Goal: Task Accomplishment & Management: Manage account settings

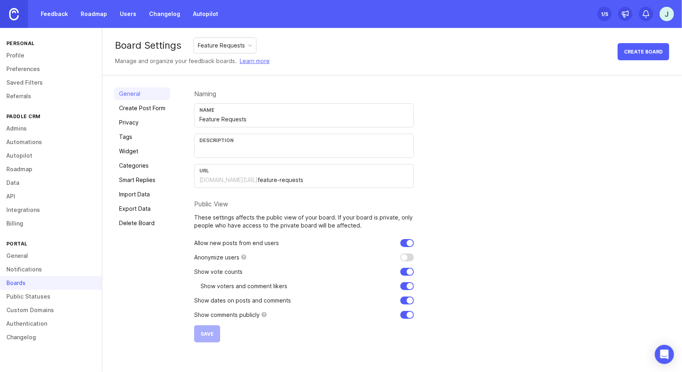
click at [157, 106] on link "Create Post Form" at bounding box center [142, 108] width 56 height 13
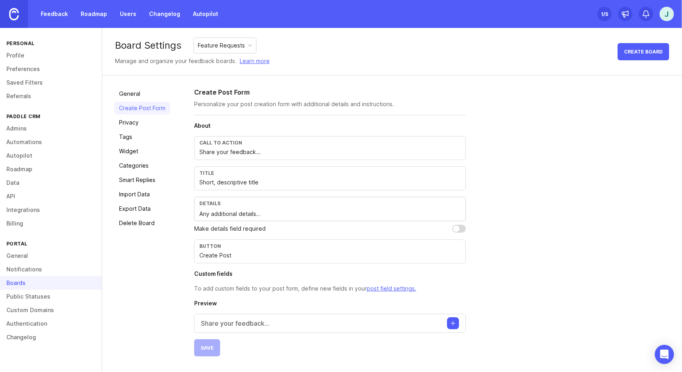
click at [245, 155] on input "Share your feedback..." at bounding box center [329, 152] width 261 height 9
click at [250, 326] on p "Share your feedback..." at bounding box center [235, 324] width 68 height 10
click at [239, 298] on div "About Call to action Share your feedback... Title Short, descriptive title Deta…" at bounding box center [330, 271] width 272 height 299
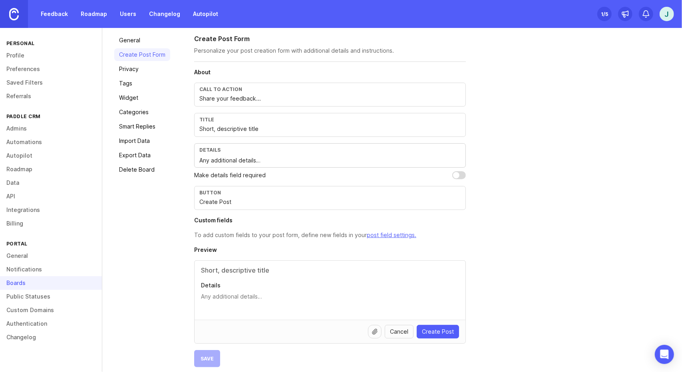
scroll to position [59, 0]
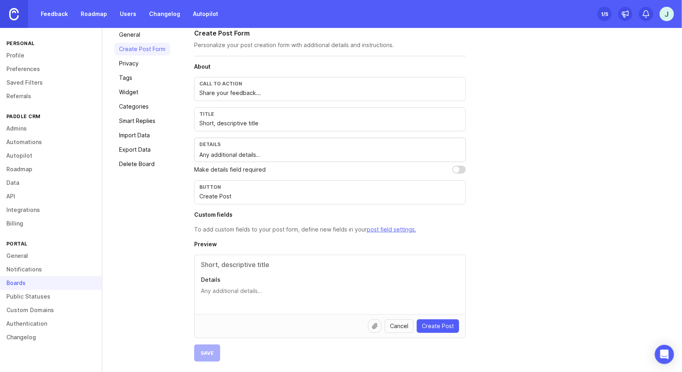
click at [401, 325] on span "Cancel" at bounding box center [399, 326] width 18 height 8
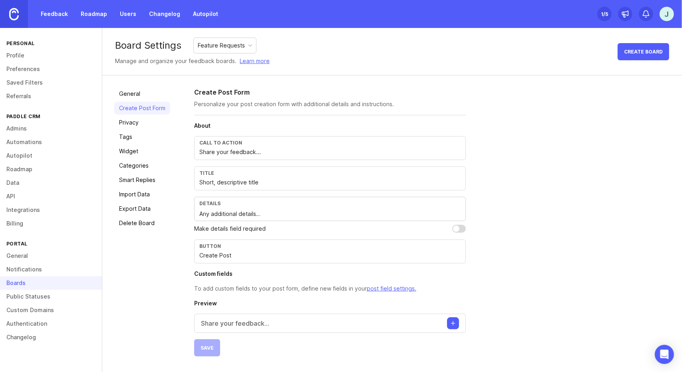
click at [134, 95] on link "General" at bounding box center [142, 93] width 56 height 13
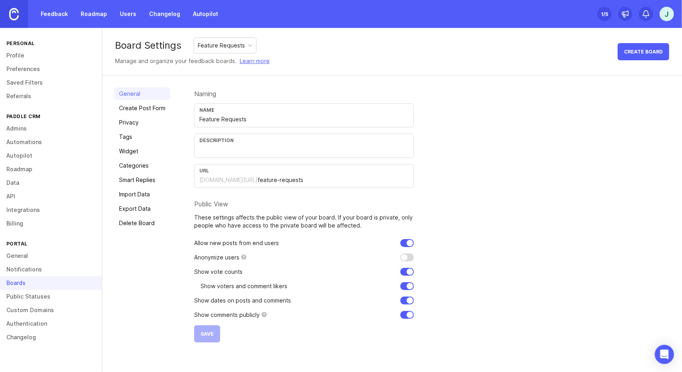
click at [141, 119] on link "Privacy" at bounding box center [142, 122] width 56 height 13
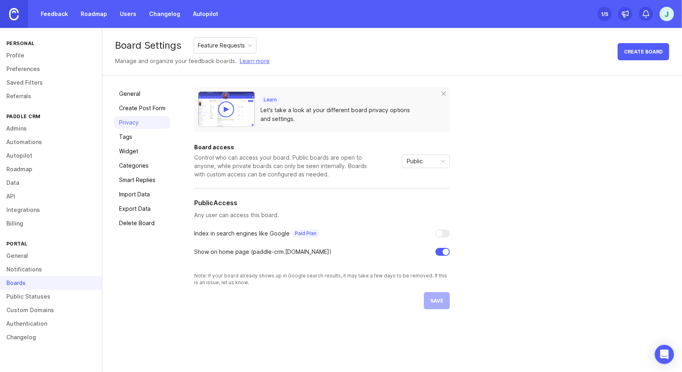
click at [151, 93] on link "General" at bounding box center [142, 93] width 56 height 13
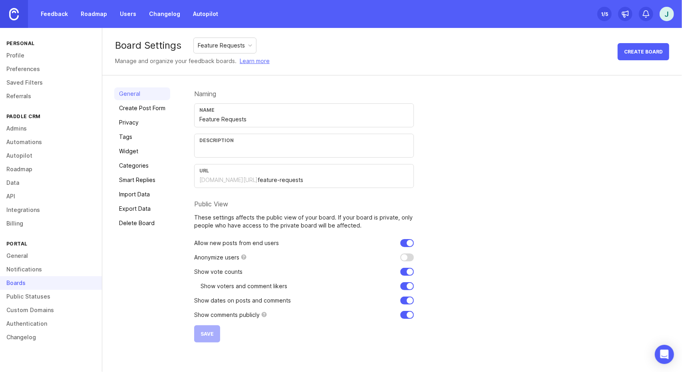
click at [139, 124] on link "Privacy" at bounding box center [142, 122] width 56 height 13
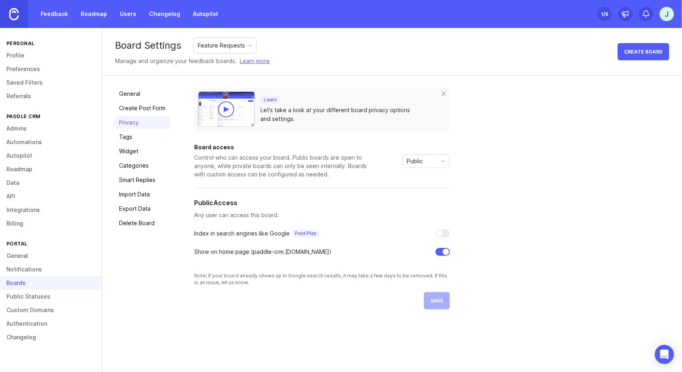
click at [418, 161] on div "Public" at bounding box center [419, 161] width 34 height 13
click at [417, 181] on span "Private" at bounding box center [412, 179] width 19 height 9
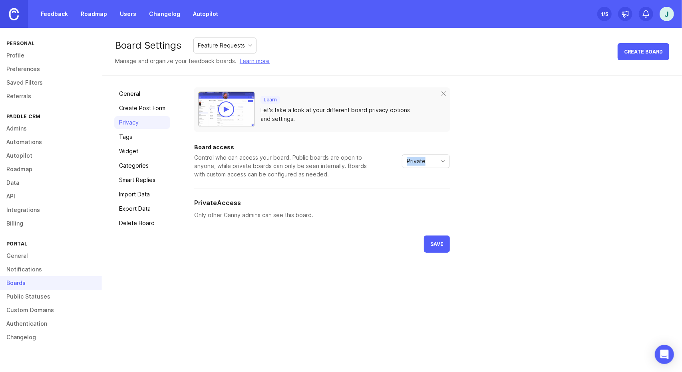
click at [417, 179] on div "Board access Control who can access your board. Public boards are open to anyon…" at bounding box center [322, 162] width 256 height 34
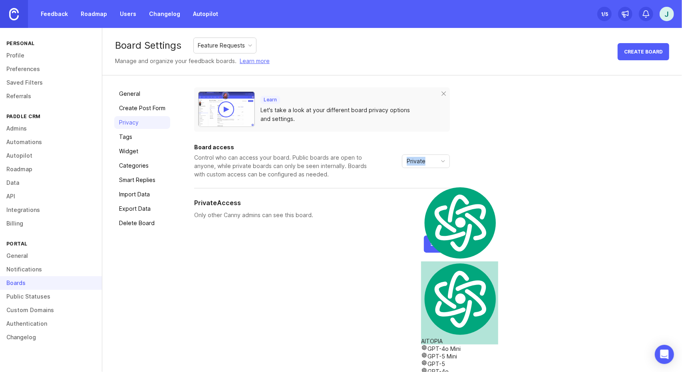
click at [417, 163] on span "Private" at bounding box center [416, 161] width 19 height 9
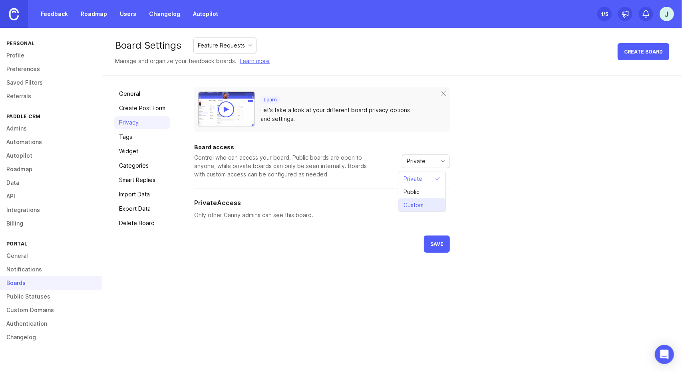
click at [415, 207] on span "Custom" at bounding box center [413, 205] width 20 height 9
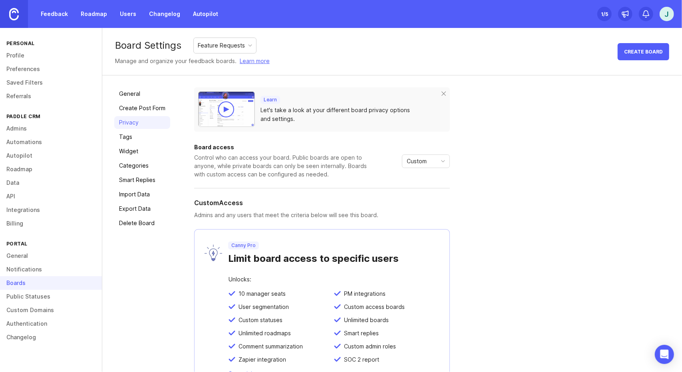
click at [421, 162] on span "Custom" at bounding box center [417, 161] width 20 height 9
click at [419, 187] on li "Public" at bounding box center [421, 191] width 47 height 13
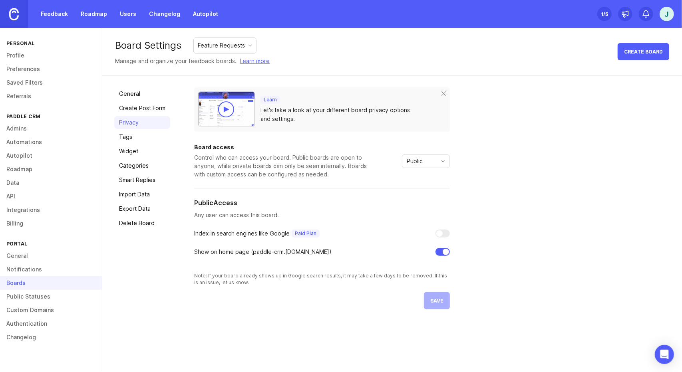
click at [408, 168] on div "Public" at bounding box center [419, 161] width 34 height 13
click at [411, 179] on span "Private" at bounding box center [412, 179] width 19 height 9
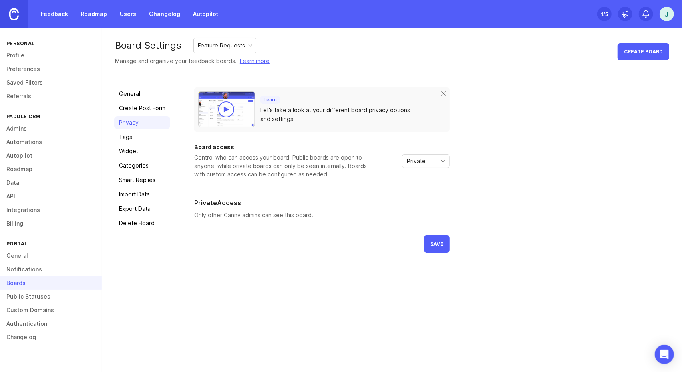
click at [409, 158] on div "Private" at bounding box center [419, 161] width 34 height 13
click at [413, 190] on span "Public" at bounding box center [411, 192] width 16 height 9
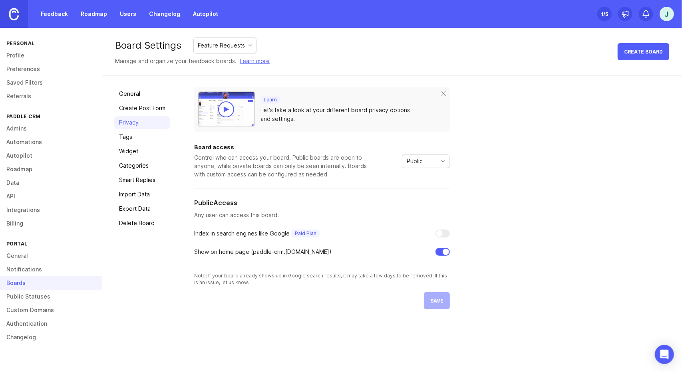
click at [146, 106] on link "Create Post Form" at bounding box center [142, 108] width 56 height 13
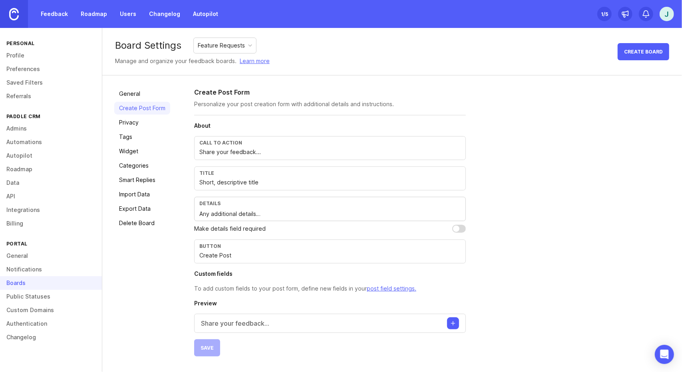
click at [151, 183] on link "Smart Replies" at bounding box center [142, 180] width 56 height 13
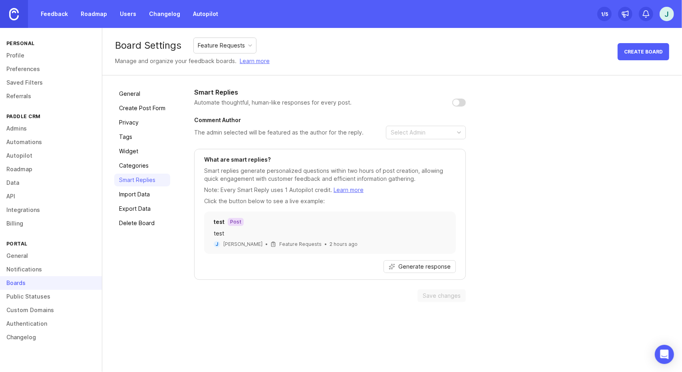
click at [143, 221] on link "Delete Board" at bounding box center [142, 223] width 56 height 13
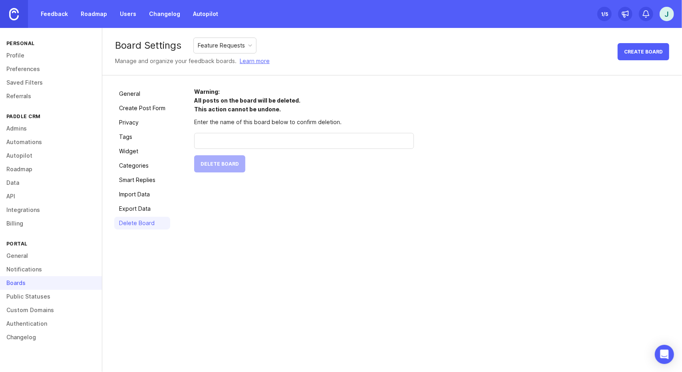
click at [142, 203] on link "Export Data" at bounding box center [142, 209] width 56 height 13
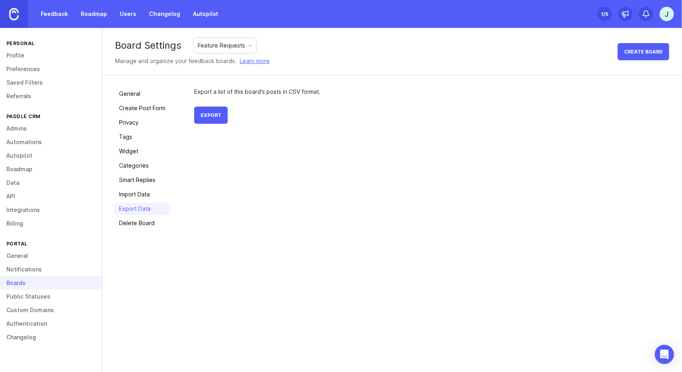
click at [138, 225] on link "Delete Board" at bounding box center [142, 223] width 56 height 13
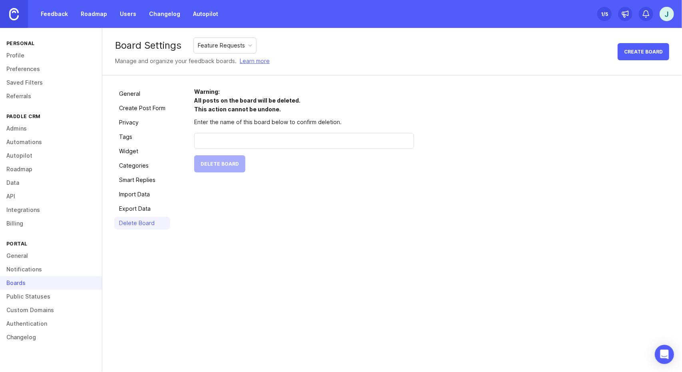
click at [143, 207] on link "Export Data" at bounding box center [142, 209] width 56 height 13
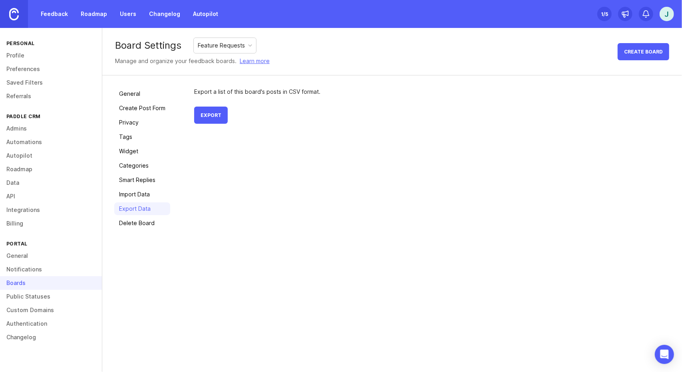
click at [143, 197] on link "Import Data" at bounding box center [142, 194] width 56 height 13
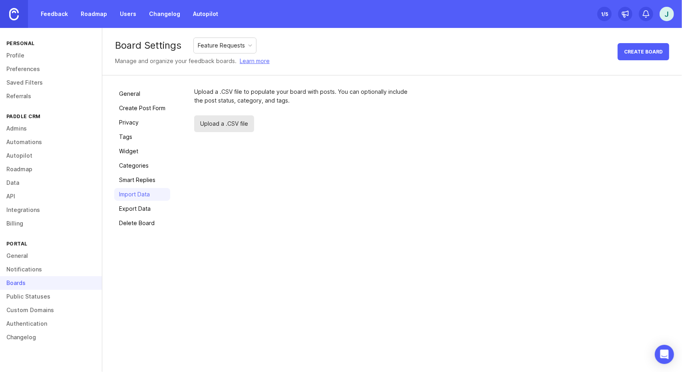
click at [151, 180] on link "Smart Replies" at bounding box center [142, 180] width 56 height 13
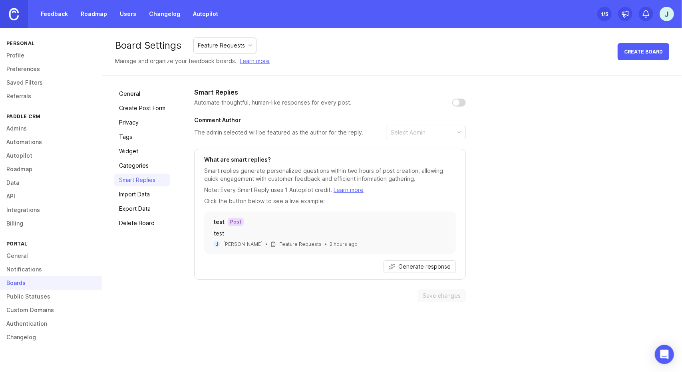
click at [140, 164] on link "Categories" at bounding box center [142, 165] width 56 height 13
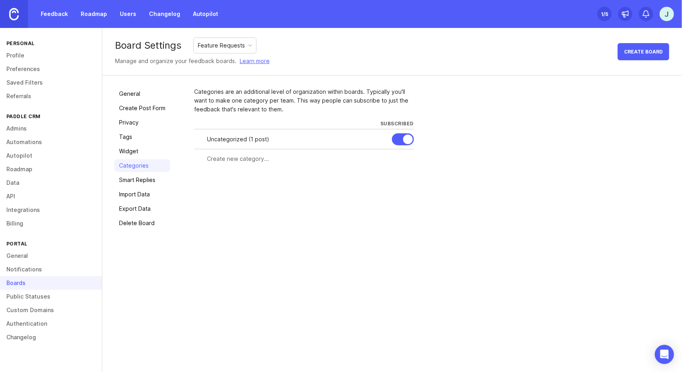
click at [284, 149] on form at bounding box center [304, 159] width 220 height 20
click at [248, 141] on div "Uncategorized ( 1 post )" at bounding box center [296, 139] width 179 height 9
click at [219, 139] on div "Uncategorized ( 1 post )" at bounding box center [296, 139] width 179 height 9
click at [244, 160] on input "text" at bounding box center [308, 159] width 202 height 9
click at [241, 135] on div "Uncategorized ( 1 post )" at bounding box center [296, 139] width 179 height 9
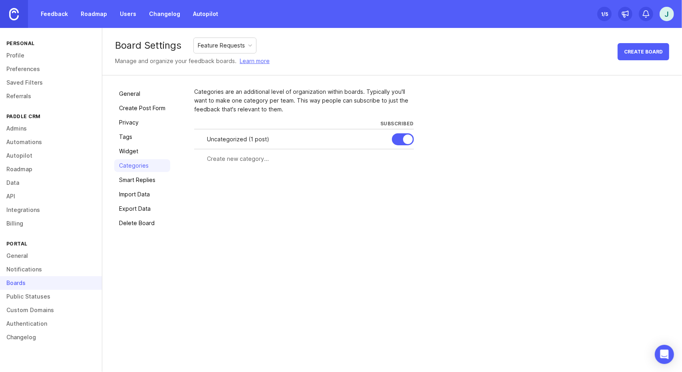
click at [50, 10] on link "Feedback" at bounding box center [54, 14] width 37 height 14
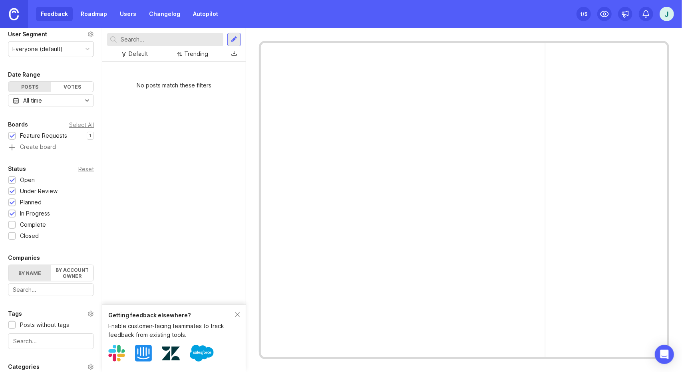
scroll to position [31, 0]
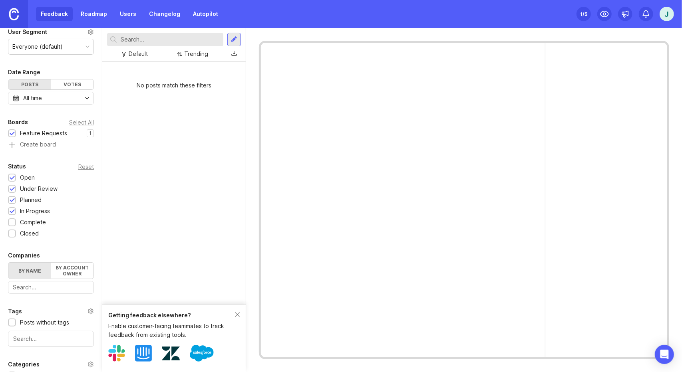
click at [15, 226] on div at bounding box center [12, 222] width 8 height 8
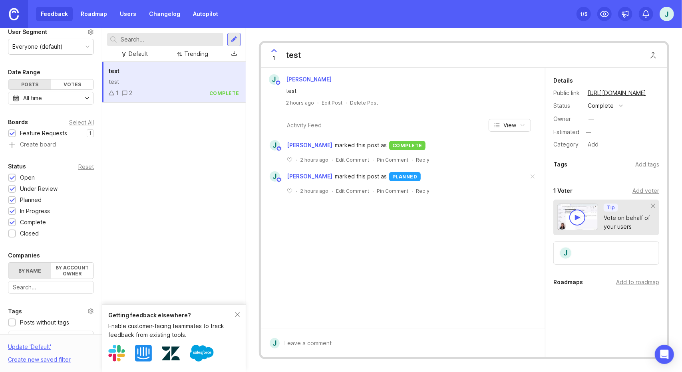
click at [156, 81] on div "test" at bounding box center [174, 81] width 131 height 9
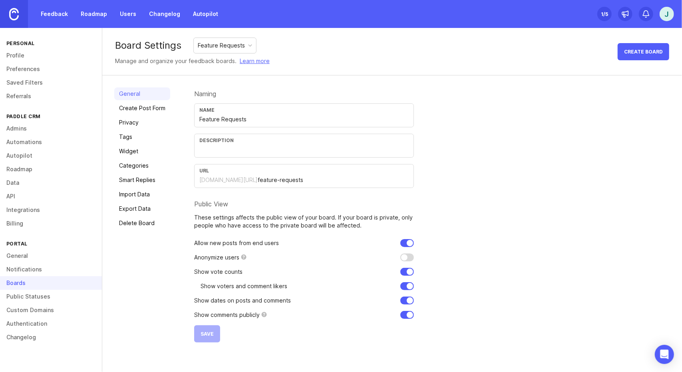
click at [135, 127] on link "Privacy" at bounding box center [142, 122] width 56 height 13
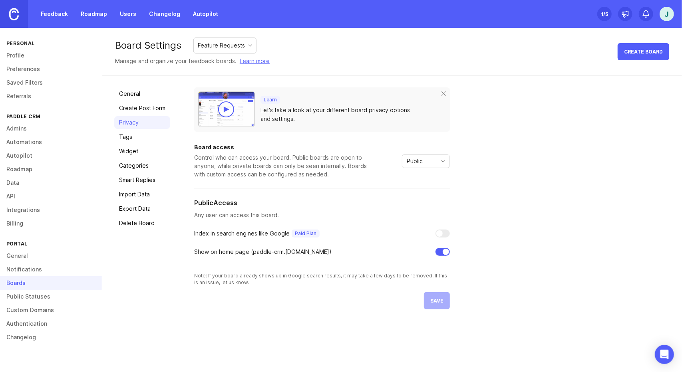
click at [138, 98] on link "General" at bounding box center [142, 93] width 56 height 13
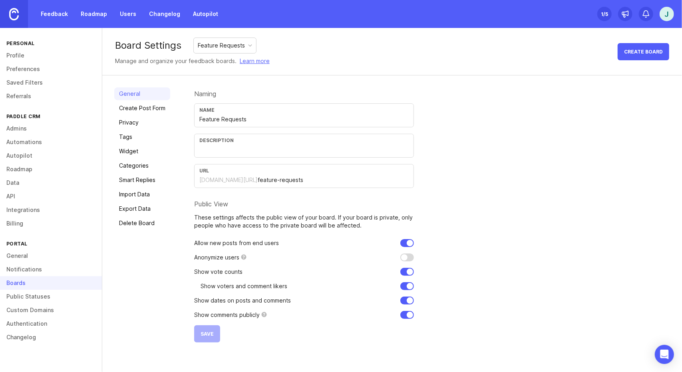
click at [137, 125] on link "Privacy" at bounding box center [142, 122] width 56 height 13
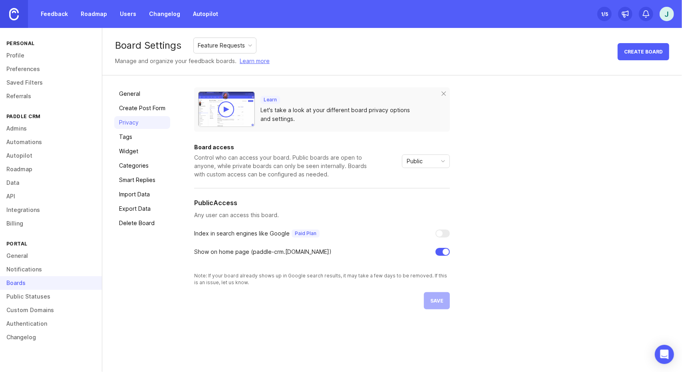
click at [142, 137] on link "Tags" at bounding box center [142, 137] width 56 height 13
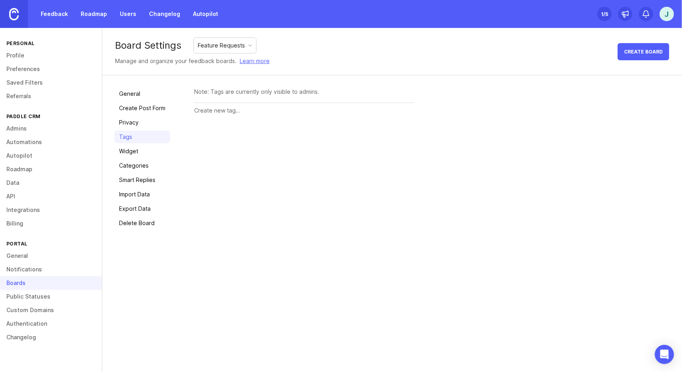
click at [219, 95] on div "Note: Tags are currently only visible to admins." at bounding box center [304, 91] width 220 height 9
click at [212, 115] on div at bounding box center [304, 110] width 220 height 15
click at [214, 111] on input "text" at bounding box center [304, 110] width 220 height 9
type input "hb"
click at [383, 104] on button "Create" at bounding box center [398, 111] width 31 height 14
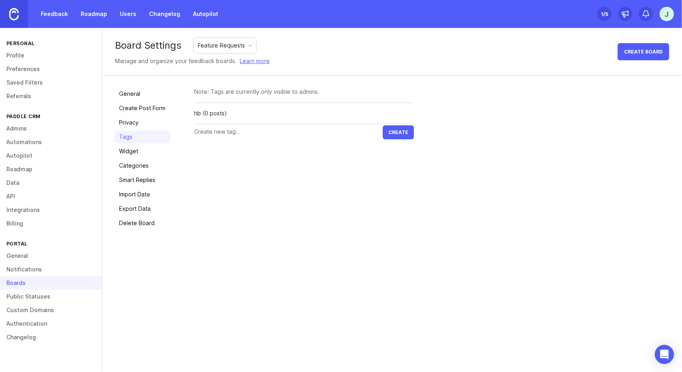
click at [0, 0] on div "Delete" at bounding box center [0, 0] width 0 height 0
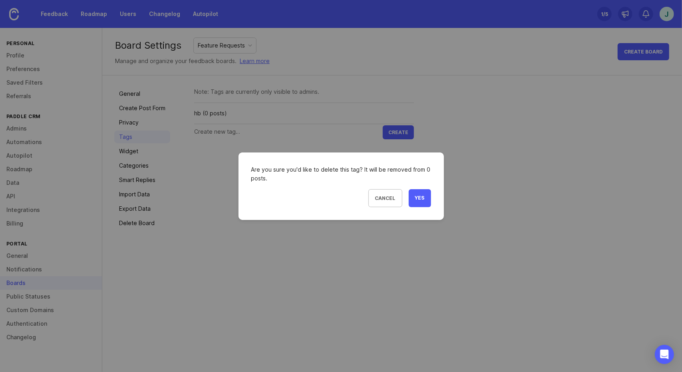
click at [423, 197] on span "Yes" at bounding box center [420, 198] width 10 height 7
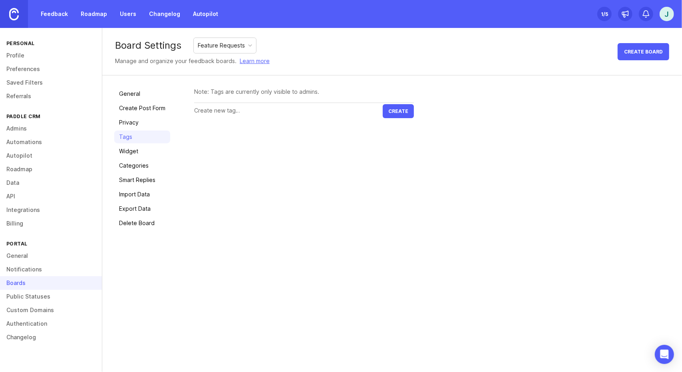
click at [133, 150] on link "Widget" at bounding box center [142, 151] width 56 height 13
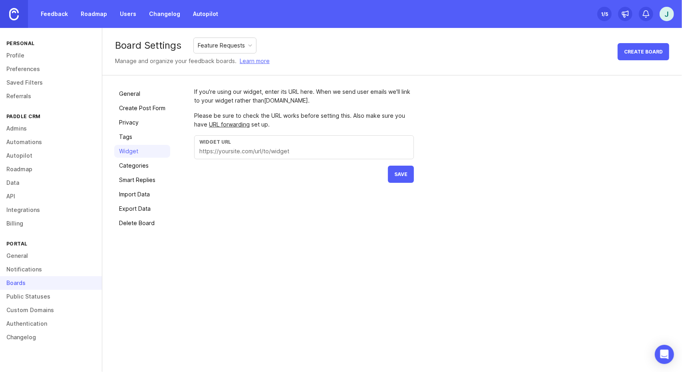
click at [123, 161] on link "Categories" at bounding box center [142, 165] width 56 height 13
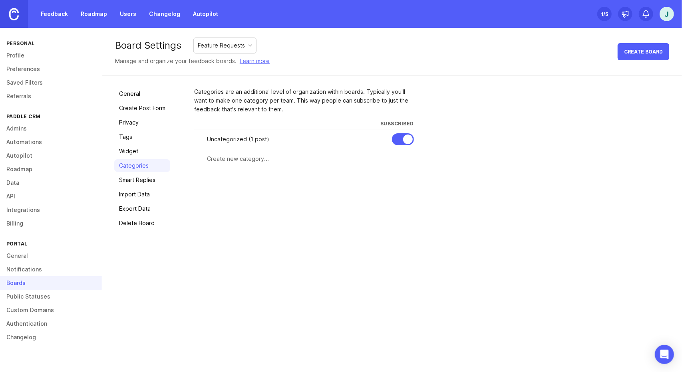
click at [136, 183] on link "Smart Replies" at bounding box center [142, 180] width 56 height 13
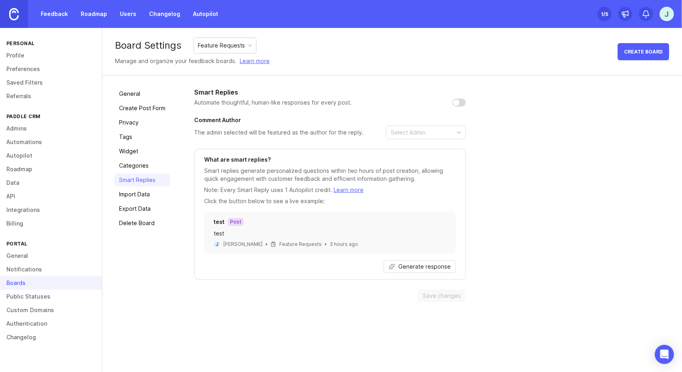
click at [133, 198] on link "Import Data" at bounding box center [142, 194] width 56 height 13
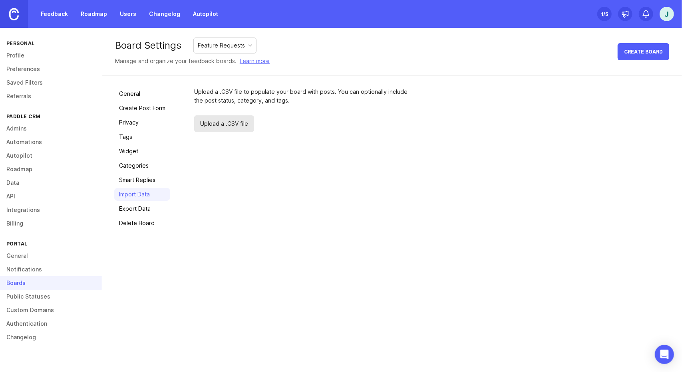
click at [137, 214] on link "Export Data" at bounding box center [142, 209] width 56 height 13
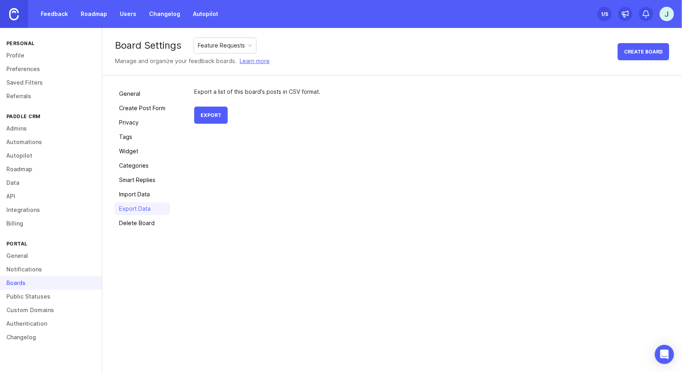
click at [141, 202] on div "General Create Post Form Privacy Tags Widget Categories Smart Replies Import Da…" at bounding box center [142, 158] width 56 height 142
click at [141, 195] on link "Import Data" at bounding box center [142, 194] width 56 height 13
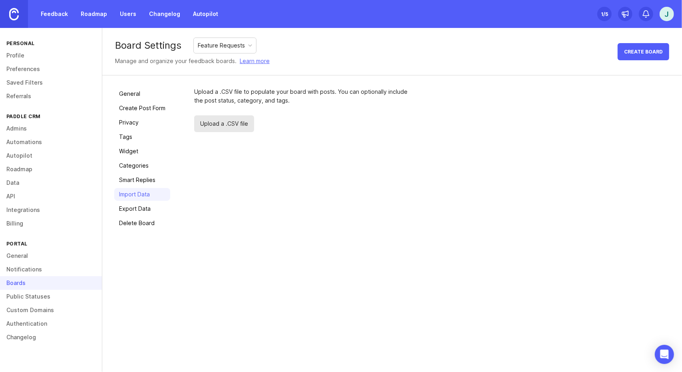
click at [145, 179] on link "Smart Replies" at bounding box center [142, 180] width 56 height 13
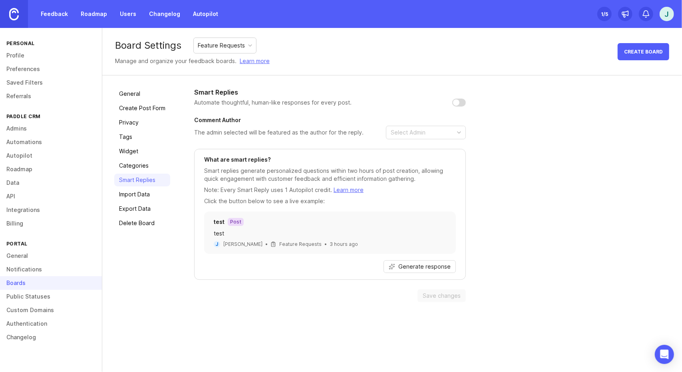
click at [139, 209] on link "Export Data" at bounding box center [142, 209] width 56 height 13
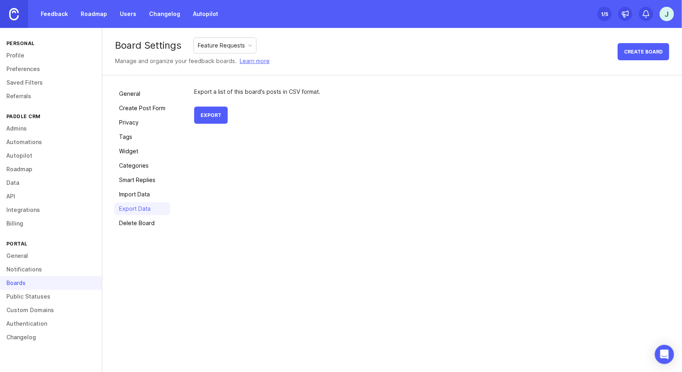
click at [141, 192] on link "Import Data" at bounding box center [142, 194] width 56 height 13
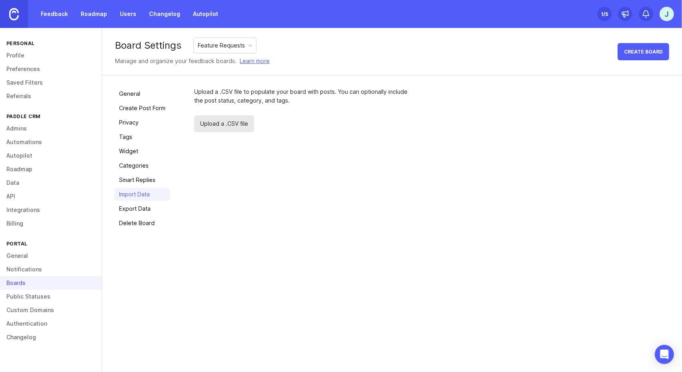
click at [141, 174] on link "Smart Replies" at bounding box center [142, 180] width 56 height 13
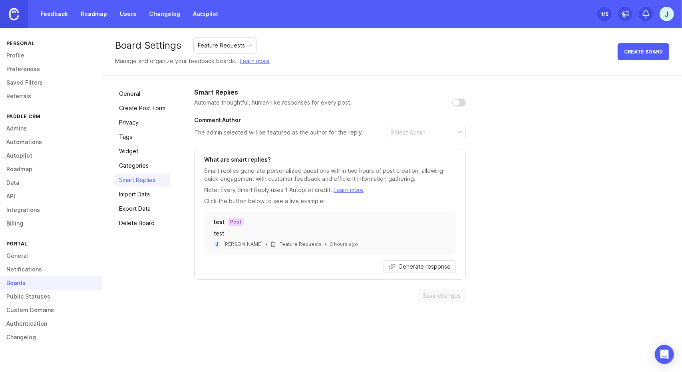
click at [141, 157] on link "Widget" at bounding box center [142, 151] width 56 height 13
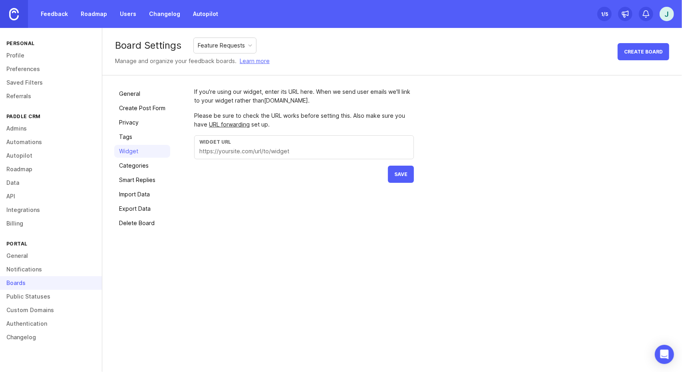
click at [133, 175] on link "Smart Replies" at bounding box center [142, 180] width 56 height 13
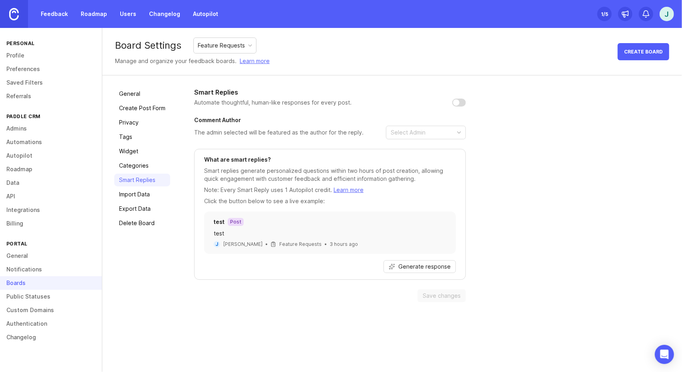
click at [135, 165] on link "Categories" at bounding box center [142, 165] width 56 height 13
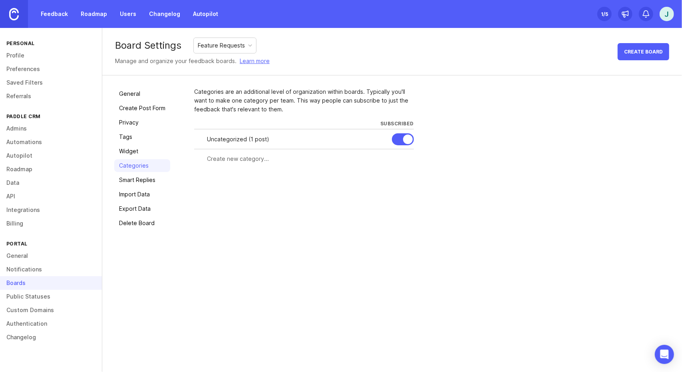
click at [135, 207] on link "Export Data" at bounding box center [142, 209] width 56 height 13
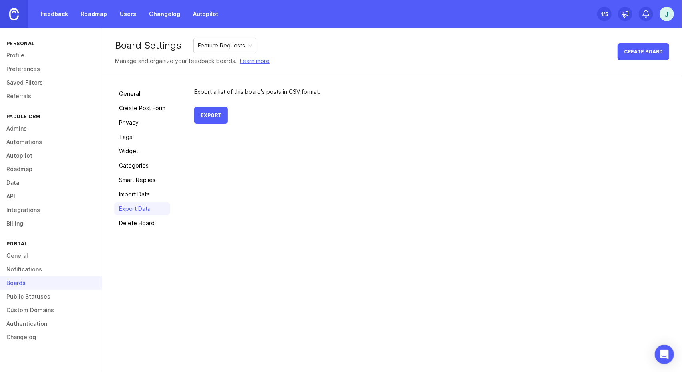
click at [137, 196] on link "Import Data" at bounding box center [142, 194] width 56 height 13
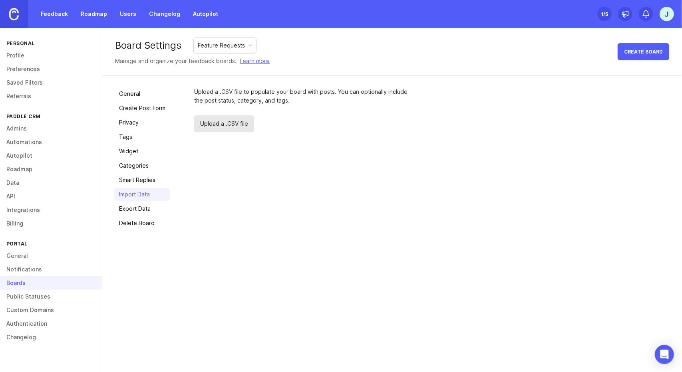
click at [135, 180] on link "Smart Replies" at bounding box center [142, 180] width 56 height 13
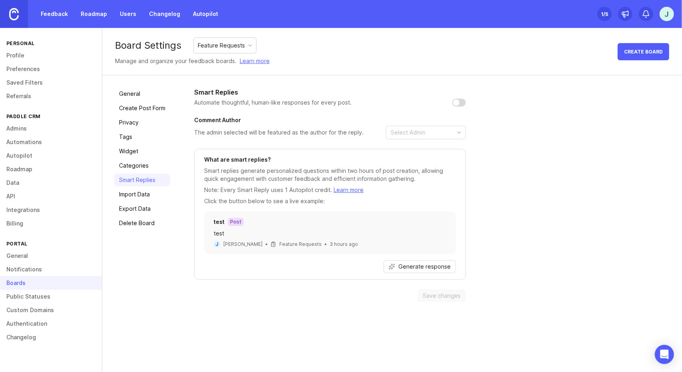
click at [135, 163] on link "Categories" at bounding box center [142, 165] width 56 height 13
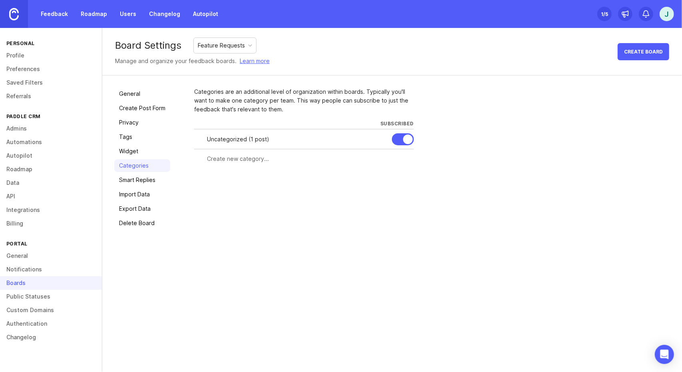
click at [143, 143] on link "Tags" at bounding box center [142, 137] width 56 height 13
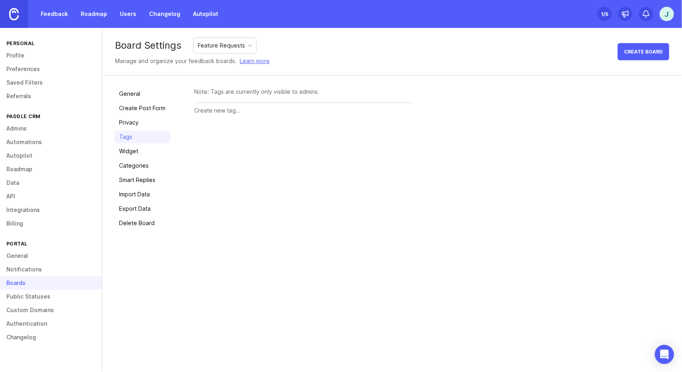
click at [141, 121] on link "Privacy" at bounding box center [142, 122] width 56 height 13
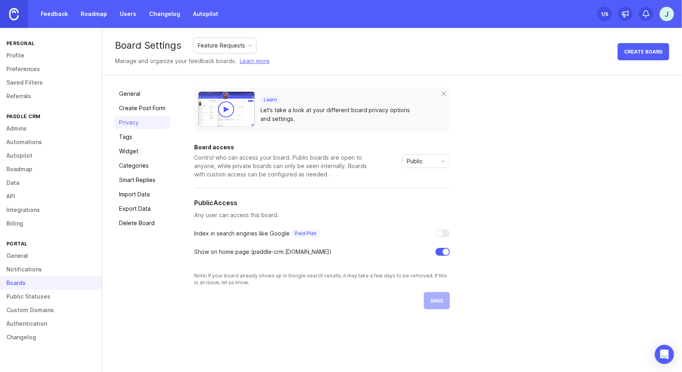
click at [140, 155] on link "Widget" at bounding box center [142, 151] width 56 height 13
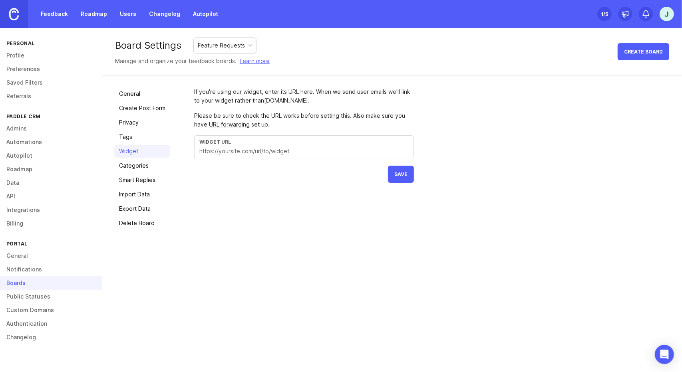
click at [134, 186] on div "General Create Post Form Privacy Tags Widget Categories Smart Replies Import Da…" at bounding box center [142, 158] width 56 height 142
click at [144, 177] on link "Smart Replies" at bounding box center [142, 180] width 56 height 13
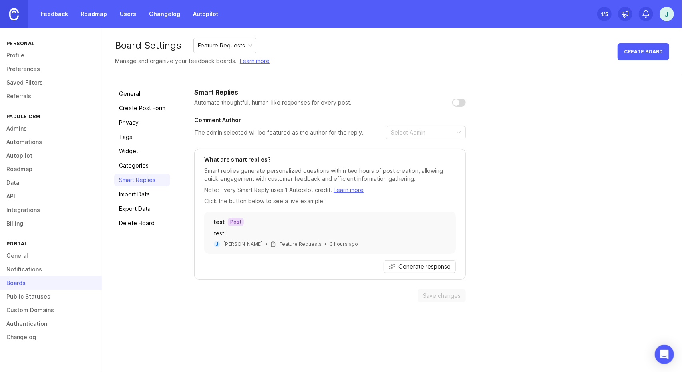
click at [159, 98] on link "General" at bounding box center [142, 93] width 56 height 13
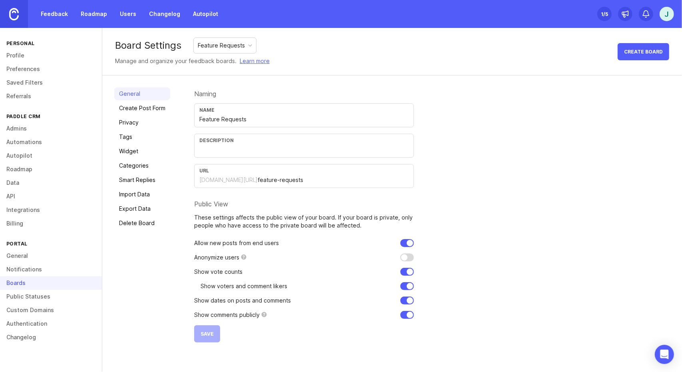
click at [156, 126] on link "Privacy" at bounding box center [142, 122] width 56 height 13
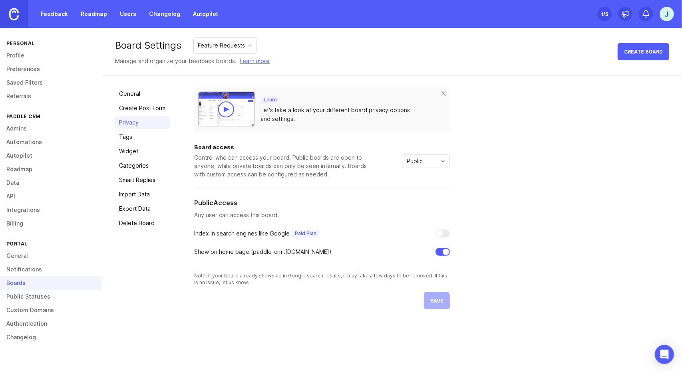
click at [156, 96] on link "General" at bounding box center [142, 93] width 56 height 13
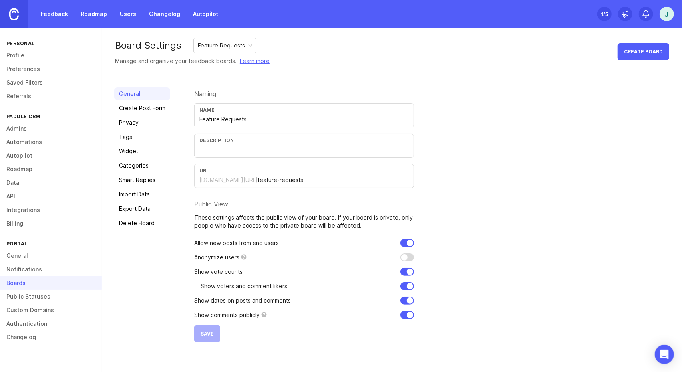
click at [155, 106] on link "Create Post Form" at bounding box center [142, 108] width 56 height 13
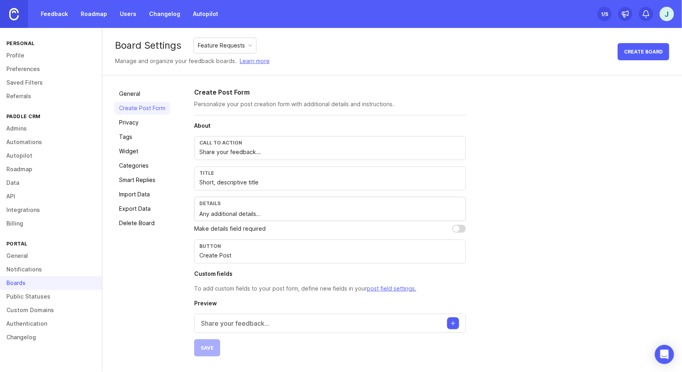
click at [149, 140] on link "Tags" at bounding box center [142, 137] width 56 height 13
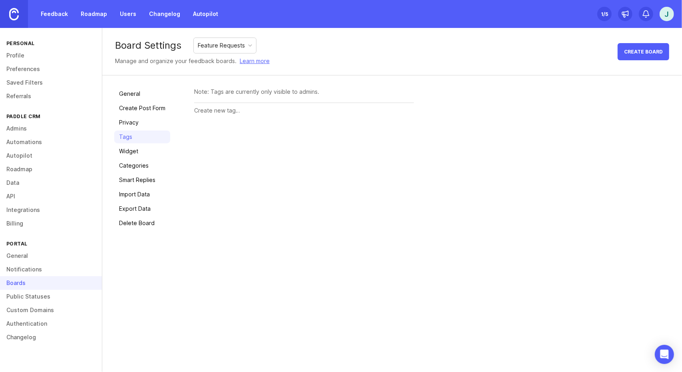
click at [145, 172] on div "General Create Post Form Privacy Tags Widget Categories Smart Replies Import Da…" at bounding box center [142, 158] width 56 height 142
click at [138, 216] on div "General Create Post Form Privacy Tags Widget Categories Smart Replies Import Da…" at bounding box center [142, 158] width 56 height 142
click at [138, 212] on link "Export Data" at bounding box center [142, 209] width 56 height 13
click at [141, 198] on link "Import Data" at bounding box center [142, 194] width 56 height 13
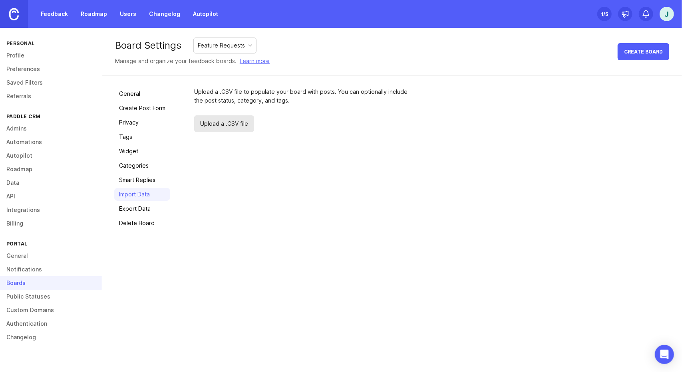
click at [142, 185] on link "Smart Replies" at bounding box center [142, 180] width 56 height 13
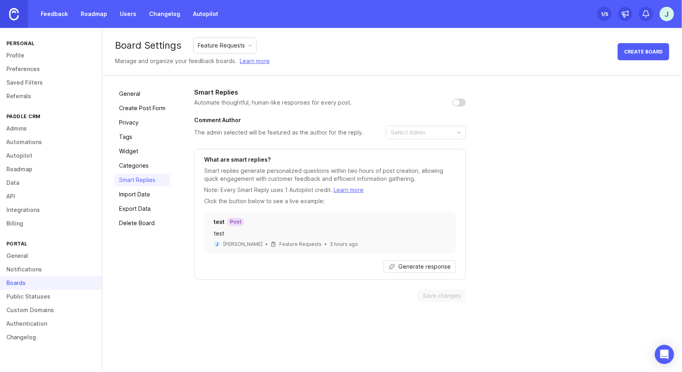
click at [416, 268] on span "Generate response" at bounding box center [424, 267] width 52 height 8
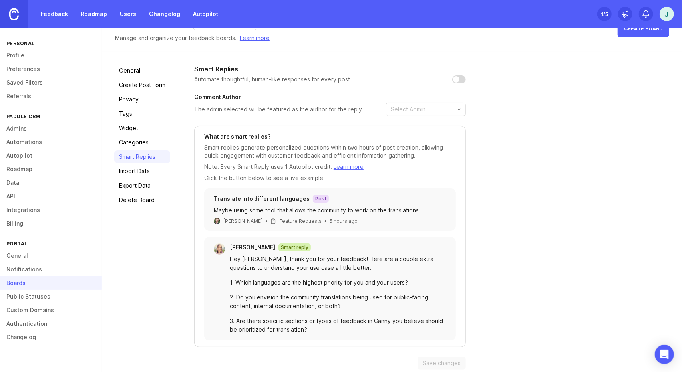
scroll to position [32, 0]
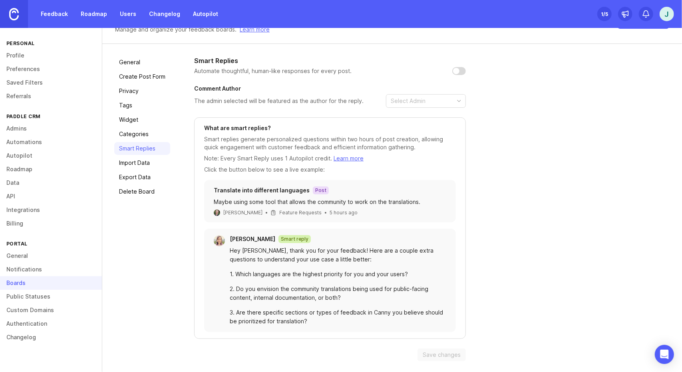
click at [454, 71] on input "checkbox" at bounding box center [459, 71] width 14 height 8
checkbox input "false"
click at [144, 133] on link "Categories" at bounding box center [142, 134] width 56 height 13
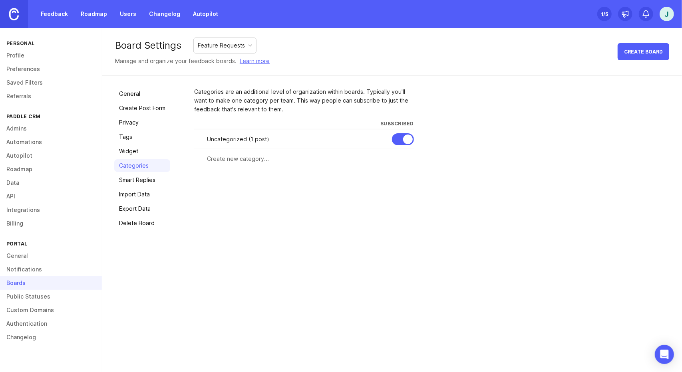
click at [233, 161] on input "text" at bounding box center [308, 159] width 202 height 9
click at [240, 155] on input "text" at bounding box center [308, 159] width 202 height 9
type input "test cat"
click at [383, 167] on button "Create" at bounding box center [398, 174] width 31 height 14
click at [255, 177] on input "text" at bounding box center [273, 179] width 132 height 9
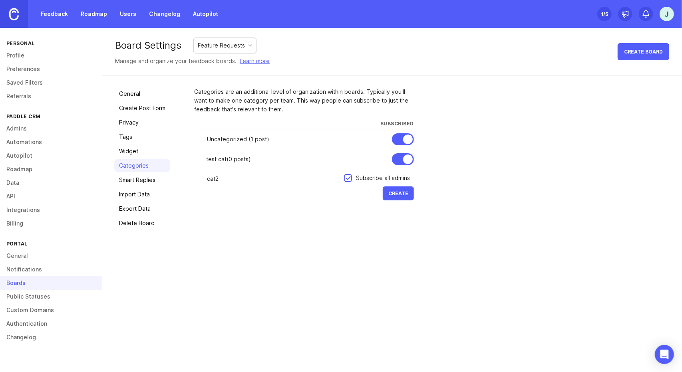
type input "cat2"
click at [383, 187] on button "Create" at bounding box center [398, 194] width 31 height 14
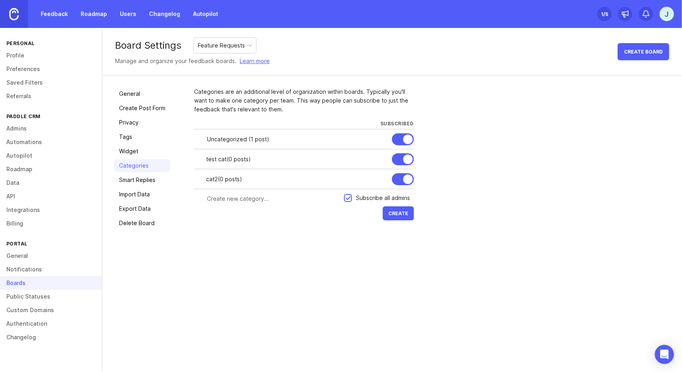
click at [146, 93] on link "General" at bounding box center [142, 93] width 56 height 13
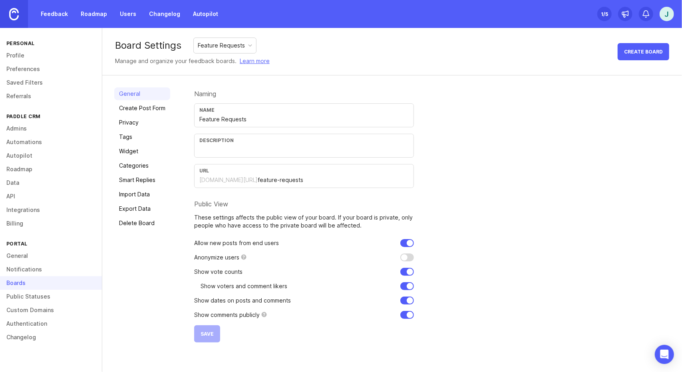
click at [152, 109] on link "Create Post Form" at bounding box center [142, 108] width 56 height 13
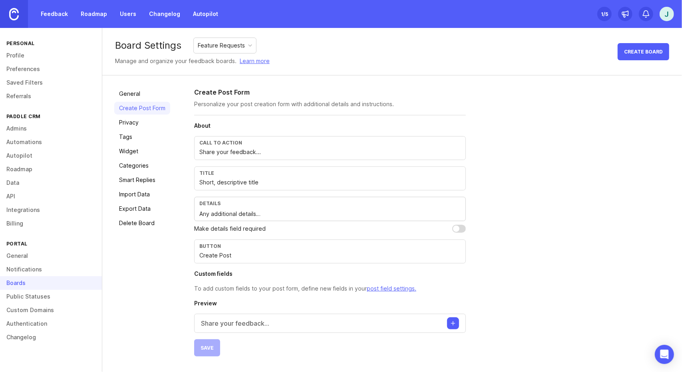
click at [149, 135] on link "Tags" at bounding box center [142, 137] width 56 height 13
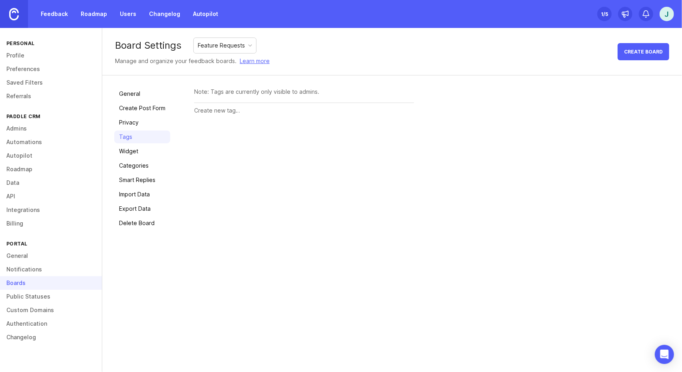
click at [148, 153] on link "Widget" at bounding box center [142, 151] width 56 height 13
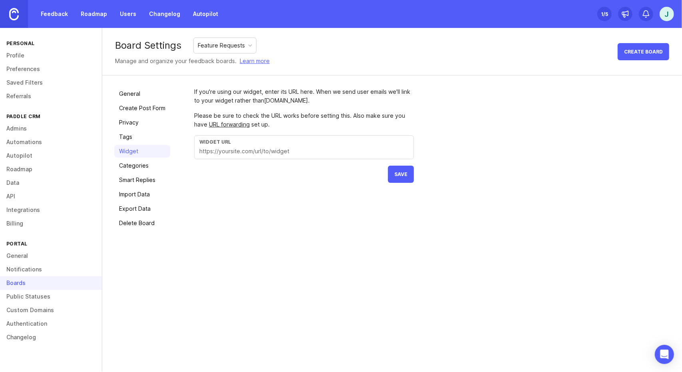
click at [143, 137] on link "Tags" at bounding box center [142, 137] width 56 height 13
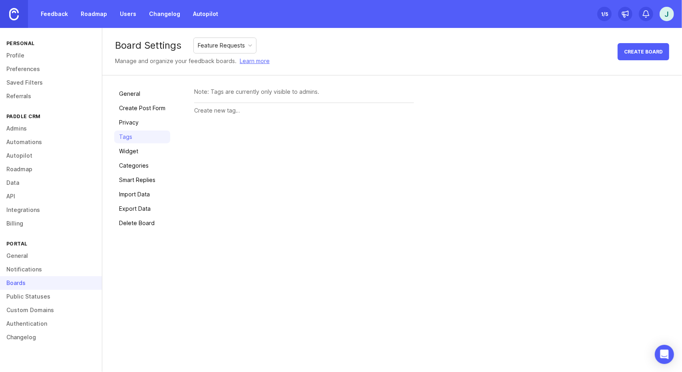
click at [236, 104] on div at bounding box center [304, 110] width 220 height 15
type input "gh"
click at [383, 104] on button "Create" at bounding box center [398, 111] width 31 height 14
click at [235, 134] on input "text" at bounding box center [288, 131] width 189 height 9
type input "gvuhbjk"
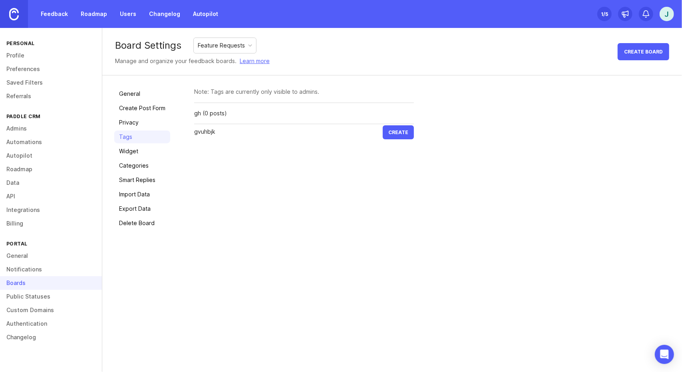
click at [383, 125] on button "Create" at bounding box center [398, 132] width 31 height 14
click at [54, 5] on div "Feedback Roadmap Users Changelog Autopilot" at bounding box center [111, 14] width 223 height 28
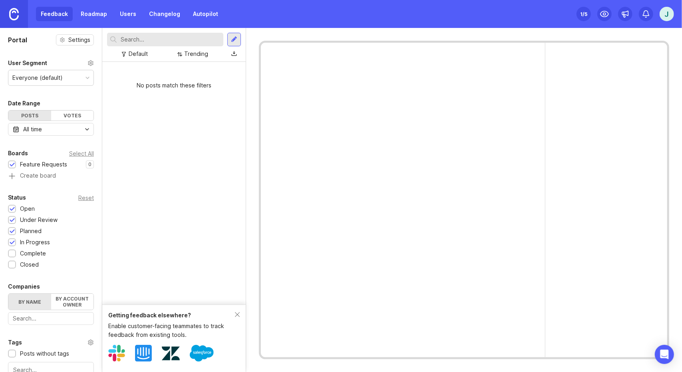
click at [232, 39] on div at bounding box center [234, 39] width 6 height 7
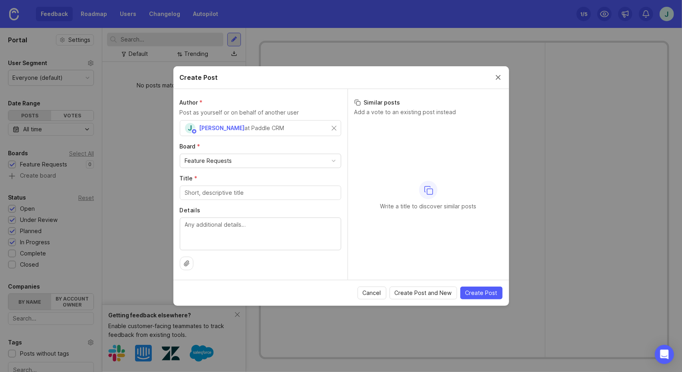
click at [252, 160] on div "Feature Requests" at bounding box center [260, 161] width 161 height 14
click at [239, 233] on textarea "Details" at bounding box center [260, 233] width 151 height 26
type textarea "gu"
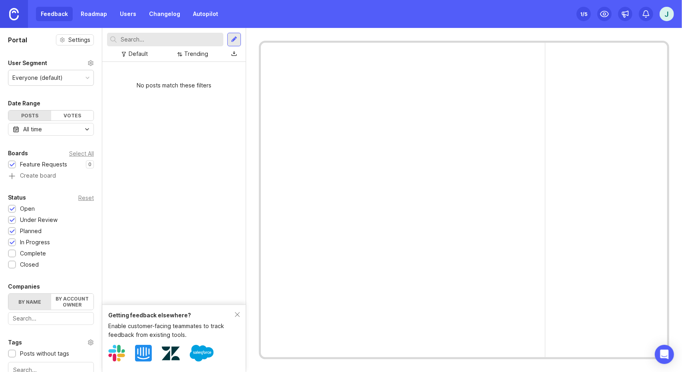
click at [233, 42] on div at bounding box center [234, 39] width 6 height 7
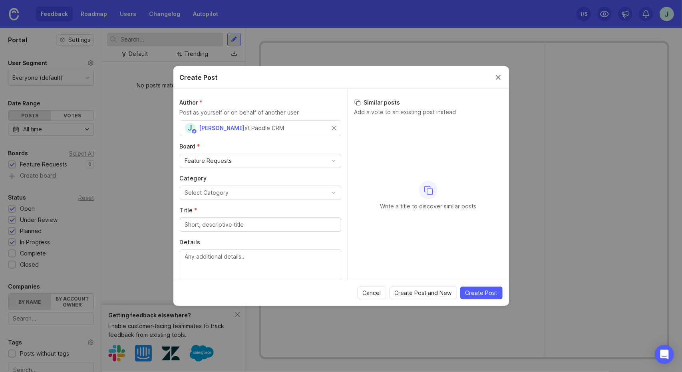
click at [241, 190] on button "Select Category" at bounding box center [260, 193] width 161 height 14
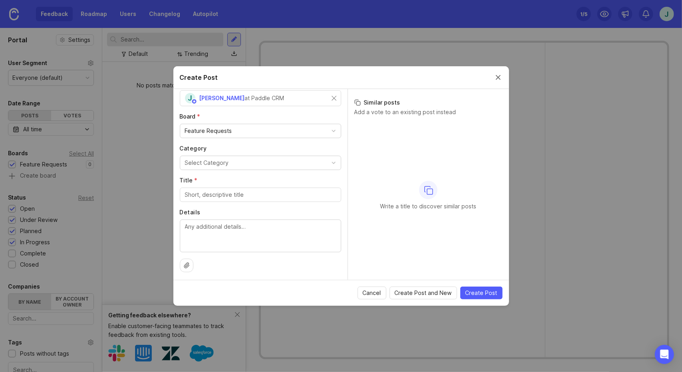
click at [210, 196] on input "Title *" at bounding box center [260, 195] width 151 height 9
click at [381, 296] on span "Cancel" at bounding box center [372, 293] width 18 height 8
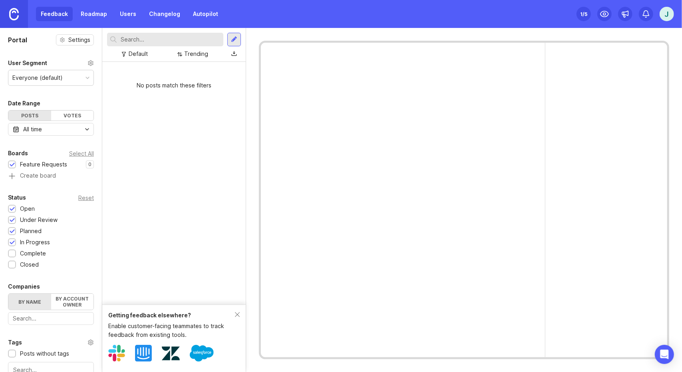
scroll to position [147, 0]
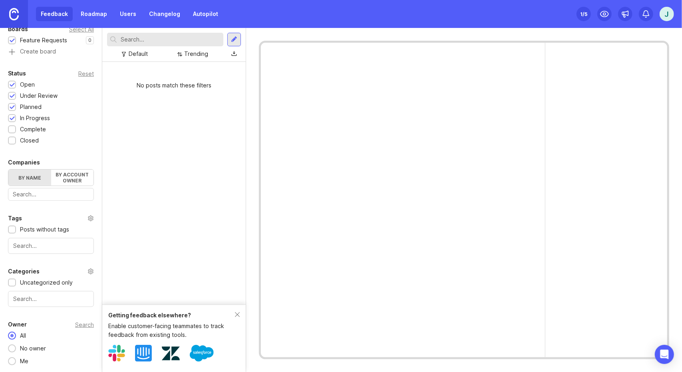
click at [236, 38] on div at bounding box center [234, 39] width 6 height 7
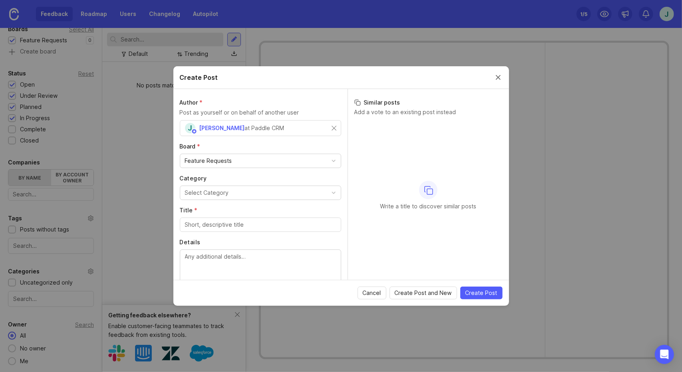
click at [218, 194] on div "Select Category" at bounding box center [207, 193] width 44 height 9
click at [214, 222] on li "cat2" at bounding box center [257, 223] width 155 height 15
click at [213, 218] on div at bounding box center [260, 225] width 161 height 14
type input "vyfh"
click at [205, 258] on textarea "Details" at bounding box center [260, 265] width 151 height 26
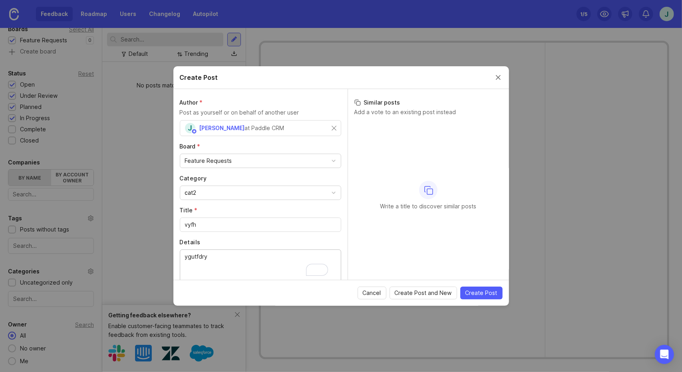
scroll to position [30, 0]
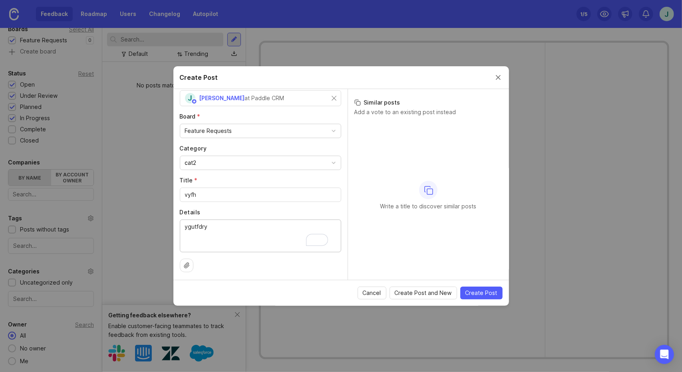
type textarea "ygutfdry"
click at [477, 290] on span "Create Post" at bounding box center [481, 293] width 32 height 8
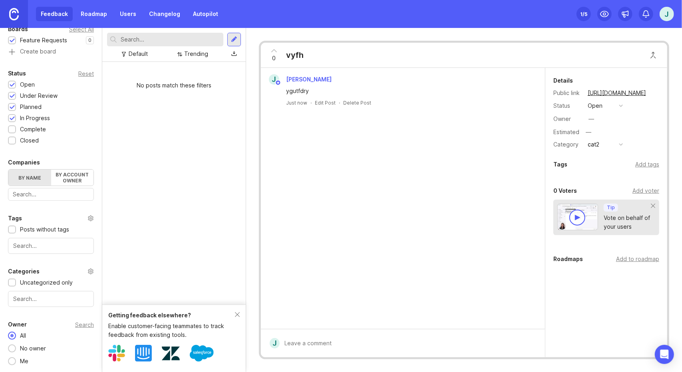
click at [653, 169] on div "Add tags" at bounding box center [647, 164] width 24 height 9
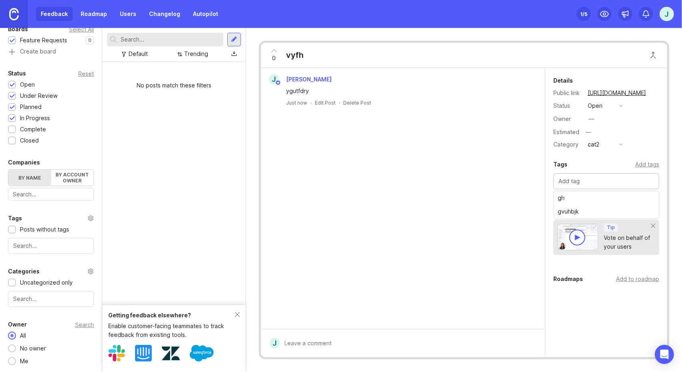
click at [610, 189] on div at bounding box center [606, 181] width 106 height 16
click at [552, 136] on div "Details Public link https://paddle-crm.canny.io/feature-requests/p/vyfh Status …" at bounding box center [606, 113] width 122 height 74
click at [592, 118] on div "—" at bounding box center [591, 119] width 6 height 9
click at [560, 123] on div "Owner" at bounding box center [567, 119] width 28 height 9
click at [599, 105] on div "open" at bounding box center [595, 105] width 15 height 9
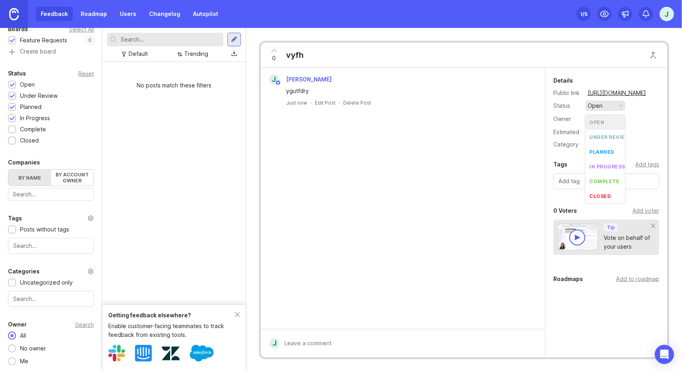
click at [596, 107] on div "open" at bounding box center [595, 105] width 15 height 9
click at [630, 284] on div "Add to roadmap" at bounding box center [637, 279] width 43 height 9
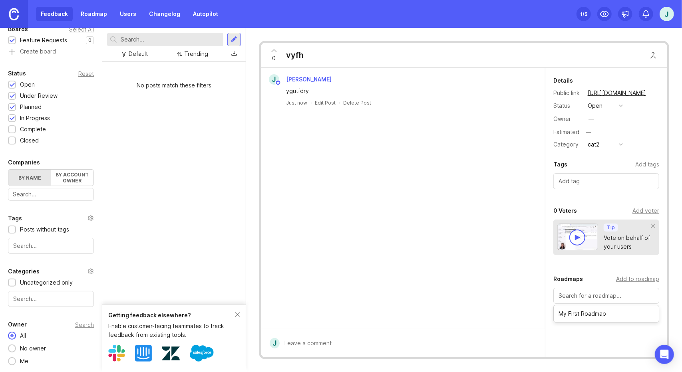
click at [630, 284] on div "Add to roadmap" at bounding box center [637, 279] width 43 height 9
click at [602, 109] on button "open" at bounding box center [605, 106] width 40 height 10
click at [598, 151] on div "planned" at bounding box center [601, 152] width 25 height 7
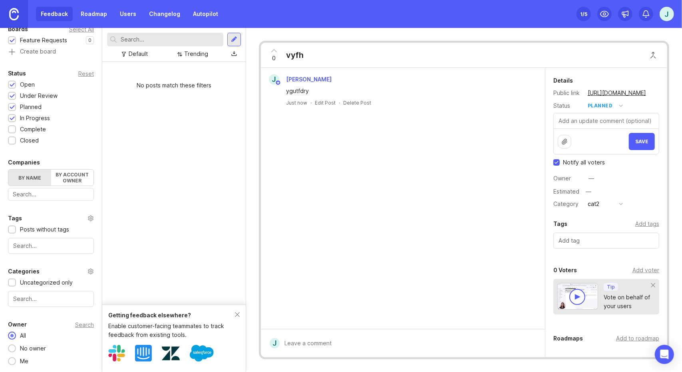
click at [635, 142] on span "Save" at bounding box center [641, 142] width 13 height 6
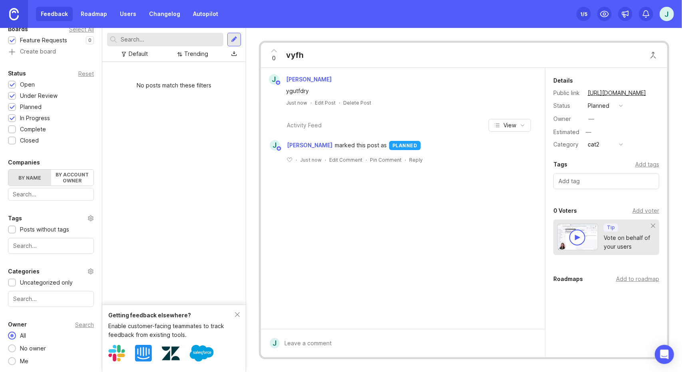
click at [602, 95] on link "https://paddle-crm.canny.io/feature-requests/p/vyfh" at bounding box center [616, 93] width 63 height 10
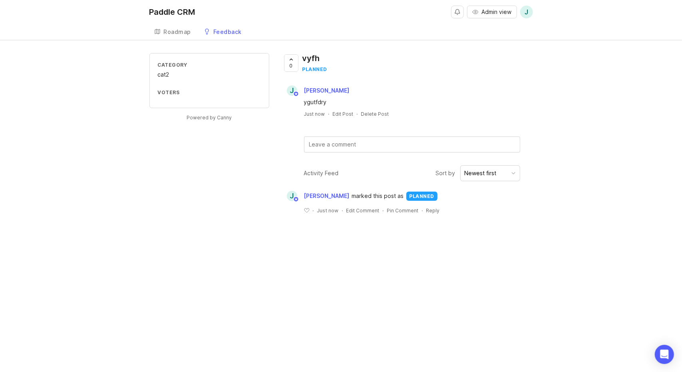
click at [178, 33] on div "Roadmap" at bounding box center [178, 32] width 28 height 6
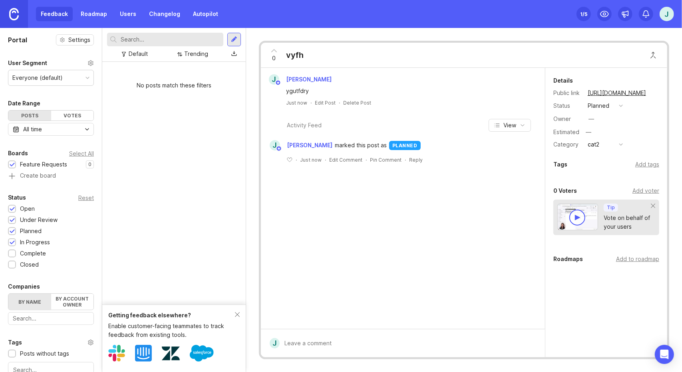
click at [276, 52] on icon at bounding box center [274, 51] width 10 height 10
click at [271, 59] on div "1" at bounding box center [273, 55] width 15 height 21
click at [272, 58] on span "0" at bounding box center [274, 58] width 4 height 9
click at [273, 58] on span "1" at bounding box center [274, 58] width 3 height 9
click at [272, 58] on span "0" at bounding box center [274, 58] width 4 height 9
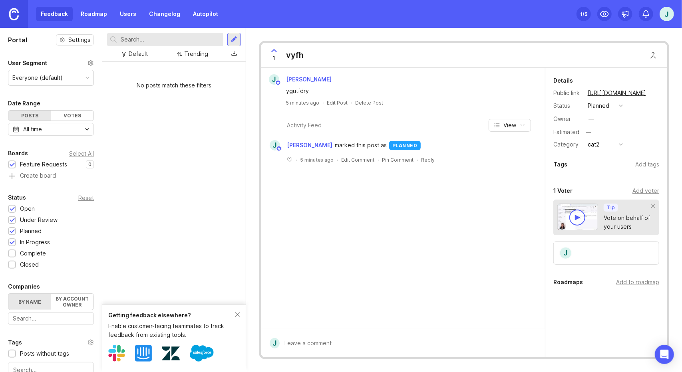
click at [583, 254] on div "J" at bounding box center [606, 253] width 106 height 23
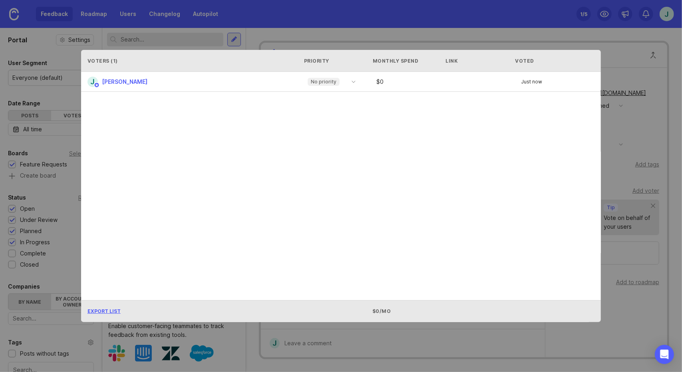
click at [403, 330] on div "Voters ( 1 ) Priority Monthly Spend Link Voted J Jason Levine No priority $ 0 J…" at bounding box center [341, 186] width 546 height 298
click at [335, 80] on div "No priority" at bounding box center [324, 82] width 32 height 8
click at [514, 45] on div "Voters ( 1 ) Priority Monthly Spend Link Voted J Jason Levine No priority $ 0 J…" at bounding box center [341, 186] width 546 height 298
click at [596, 64] on div "Voters ( 1 ) Priority Monthly Spend Link Voted" at bounding box center [341, 61] width 520 height 22
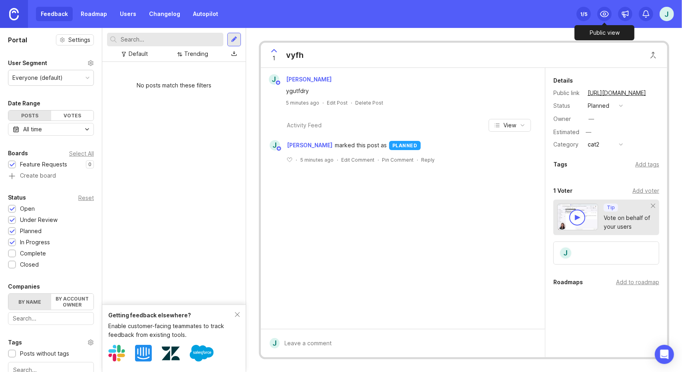
click at [606, 13] on icon at bounding box center [605, 14] width 10 height 10
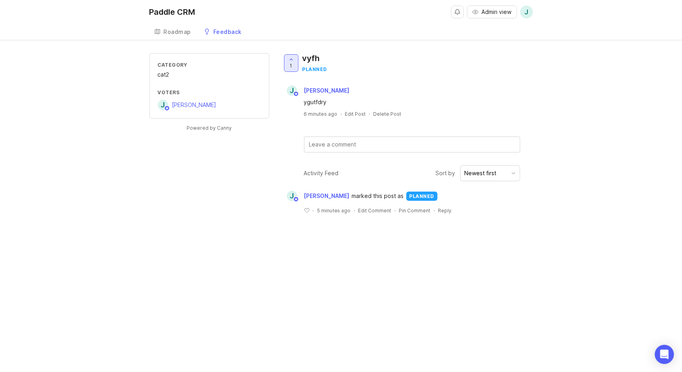
click at [294, 65] on div at bounding box center [291, 63] width 14 height 17
click at [320, 90] on span "Jason Levine" at bounding box center [327, 90] width 46 height 7
click at [496, 174] on button "Newest first" at bounding box center [490, 173] width 60 height 16
click at [475, 205] on li "Oldest first" at bounding box center [490, 204] width 60 height 15
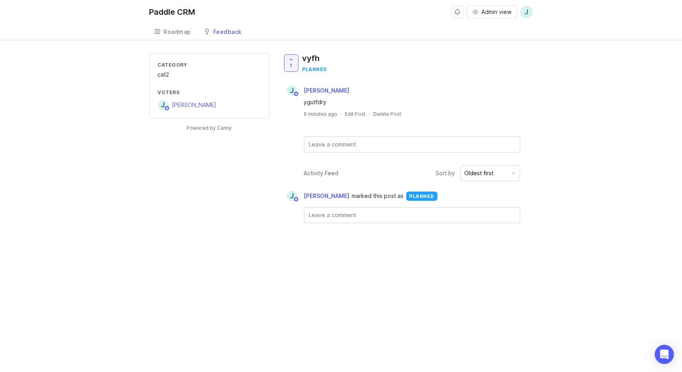
click at [355, 238] on div "Paddle CRM Admin view J Create Roadmap Feedback Feature Requests Category cat2 …" at bounding box center [341, 186] width 682 height 372
click at [359, 209] on textarea "To enrich screen reader interactions, please activate Accessibility in Grammarl…" at bounding box center [411, 215] width 215 height 15
type textarea "55"
click at [481, 233] on div "Cancel Save" at bounding box center [411, 246] width 215 height 28
click at [487, 244] on button "Save" at bounding box center [499, 245] width 32 height 17
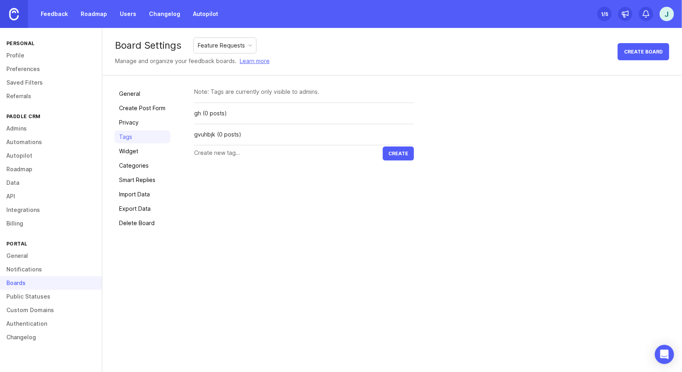
click at [142, 163] on link "Categories" at bounding box center [142, 165] width 56 height 13
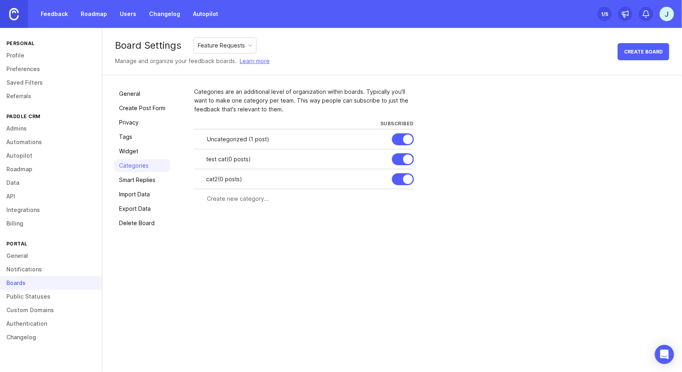
click at [221, 97] on div "Categories are an additional level of organization within boards. Typically you…" at bounding box center [304, 100] width 220 height 26
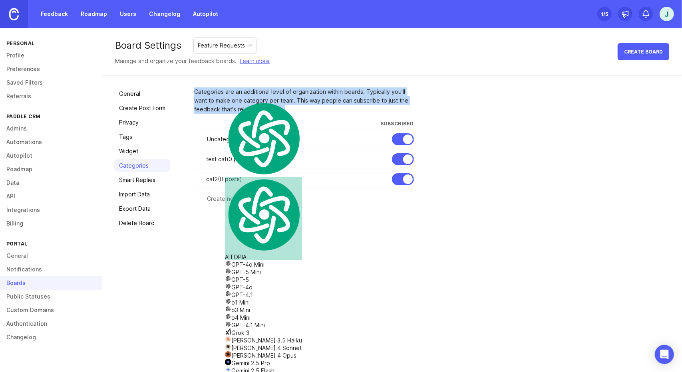
click at [221, 97] on div "Categories are an additional level of organization within boards. Typically you…" at bounding box center [304, 100] width 220 height 26
copy div "Categories are an additional level of organization within boards. Typically you…"
click at [148, 171] on link "Categories" at bounding box center [142, 165] width 56 height 13
click at [0, 0] on div at bounding box center [0, 0] width 0 height 0
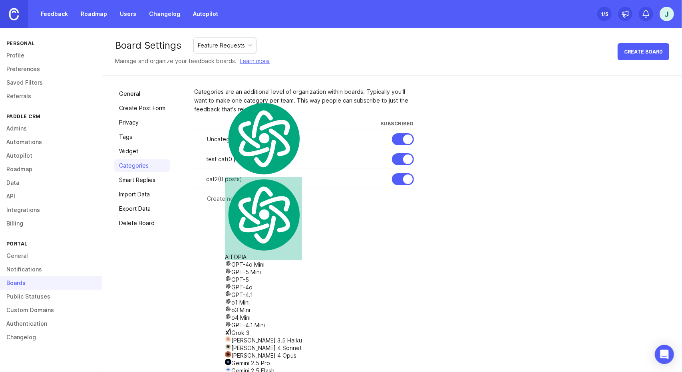
click at [203, 190] on form at bounding box center [304, 199] width 220 height 20
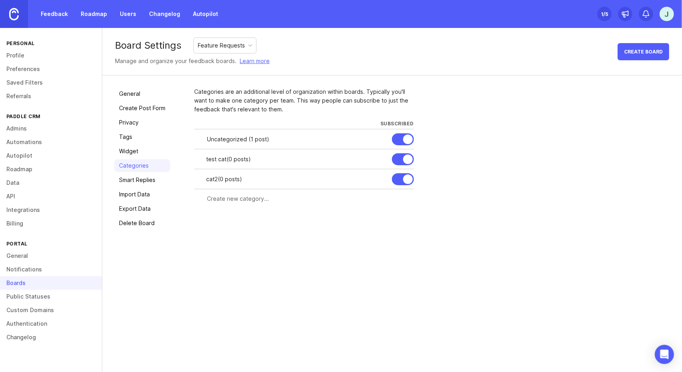
click at [0, 0] on div at bounding box center [0, 0] width 0 height 0
click at [239, 181] on input "text" at bounding box center [314, 179] width 189 height 9
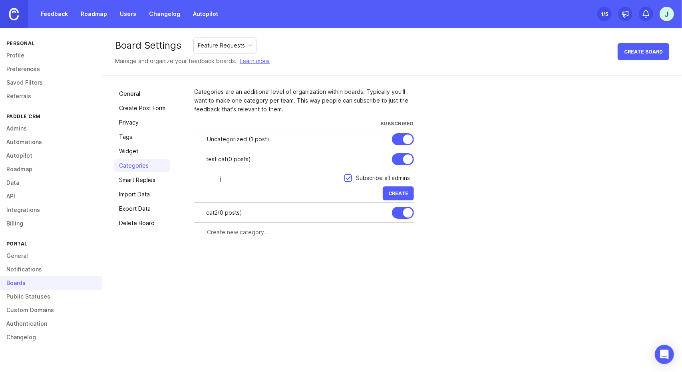
type input "j"
click at [383, 187] on button "Create" at bounding box center [398, 194] width 31 height 14
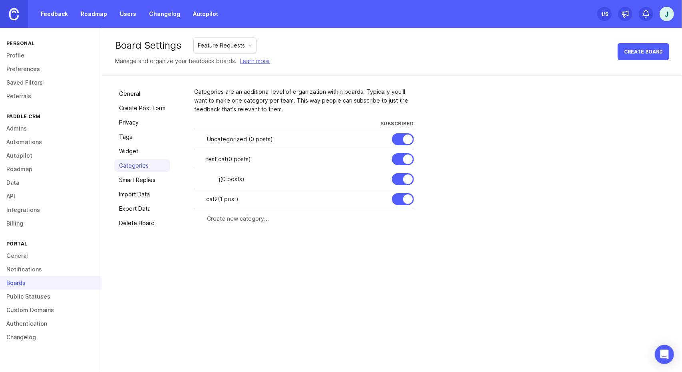
click at [224, 99] on div "Categories are an additional level of organization within boards. Typically you…" at bounding box center [304, 100] width 220 height 26
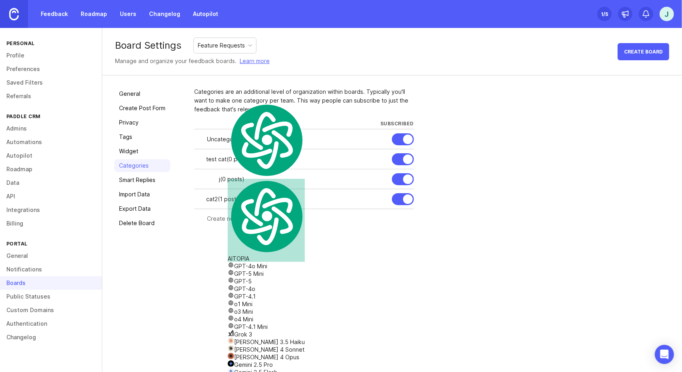
click at [256, 94] on div "Categories are an additional level of organization within boards. Typically you…" at bounding box center [304, 100] width 220 height 26
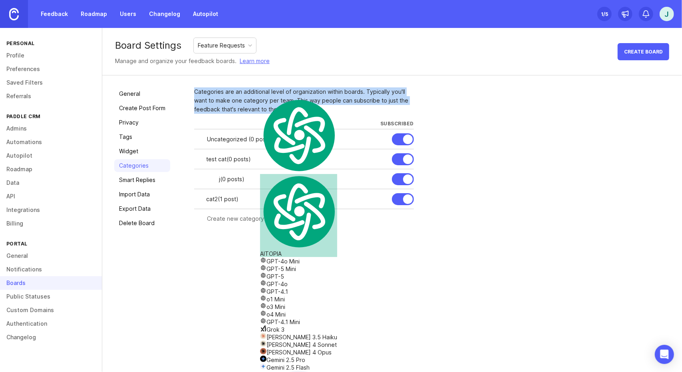
click at [256, 94] on div "Categories are an additional level of organization within boards. Typically you…" at bounding box center [304, 100] width 220 height 26
copy div "Categories are an additional level of organization within boards. Typically you…"
click at [410, 86] on div "General Create Post Form Privacy Tags Widget Categories Smart Replies Import Da…" at bounding box center [392, 158] width 580 height 166
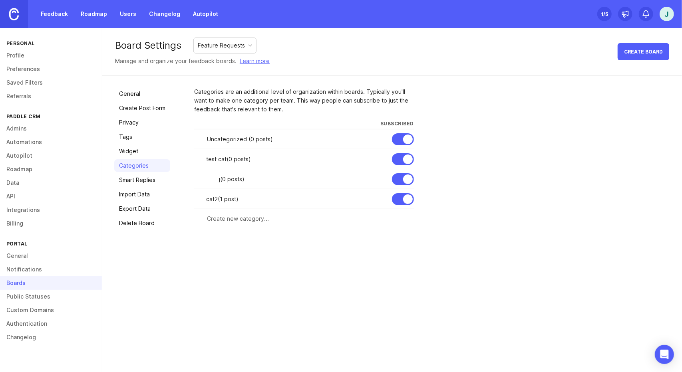
click at [240, 153] on div "test cat ( 0 posts )" at bounding box center [310, 159] width 208 height 20
click at [0, 0] on div at bounding box center [0, 0] width 0 height 0
click at [344, 161] on div "Cancel" at bounding box center [349, 159] width 23 height 9
